Goal: Task Accomplishment & Management: Use online tool/utility

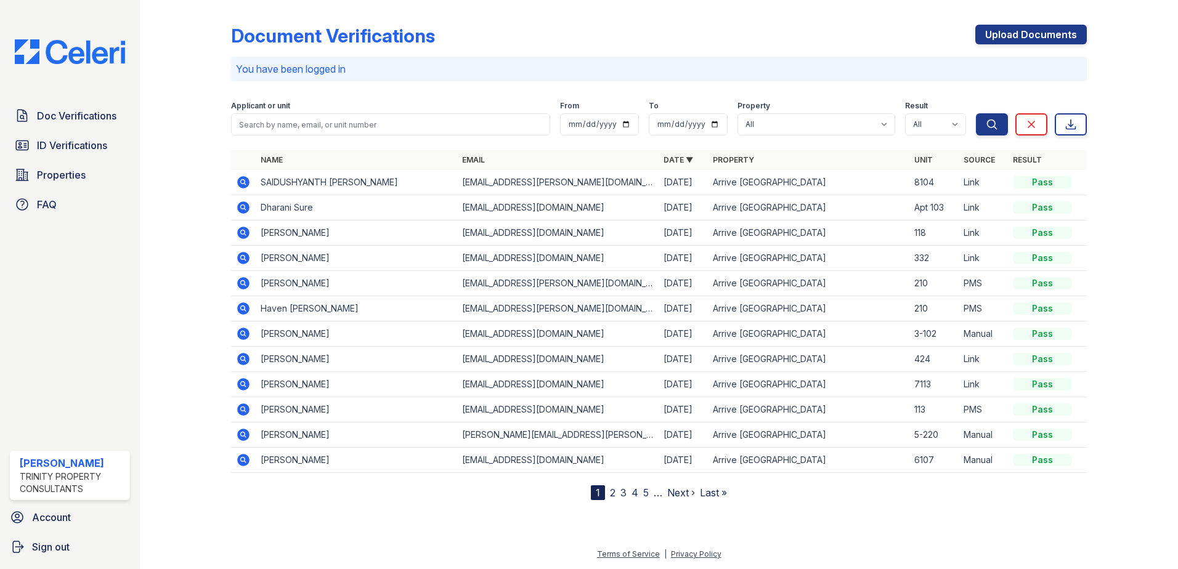
click at [89, 124] on link "Doc Verifications" at bounding box center [70, 116] width 120 height 25
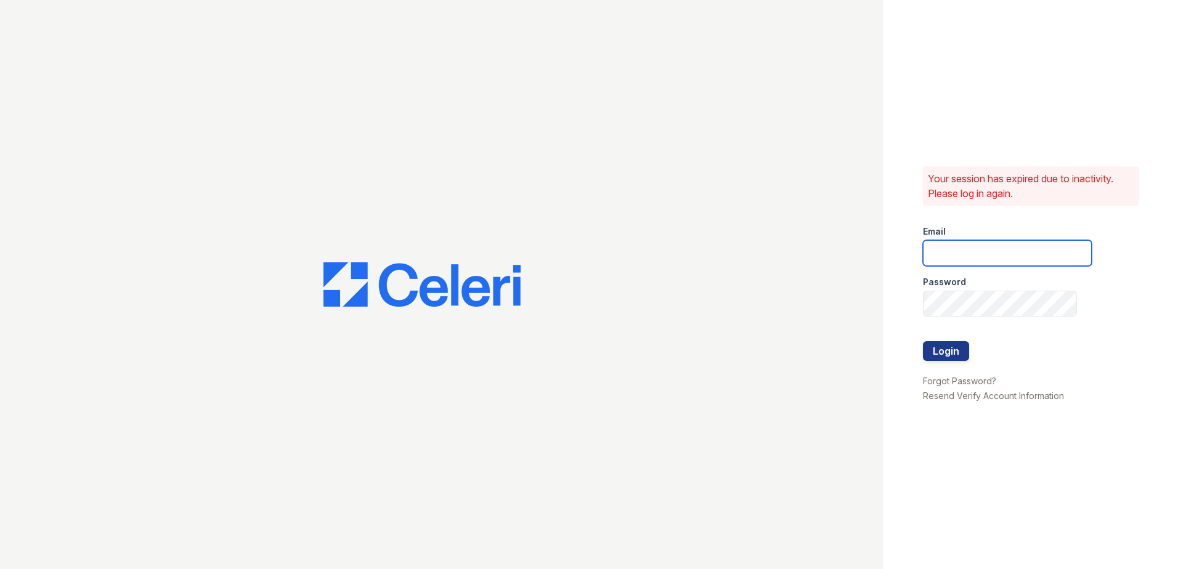
type input "[EMAIL_ADDRESS][DOMAIN_NAME]"
click at [954, 352] on button "Login" at bounding box center [946, 351] width 46 height 20
